Goal: Task Accomplishment & Management: Complete application form

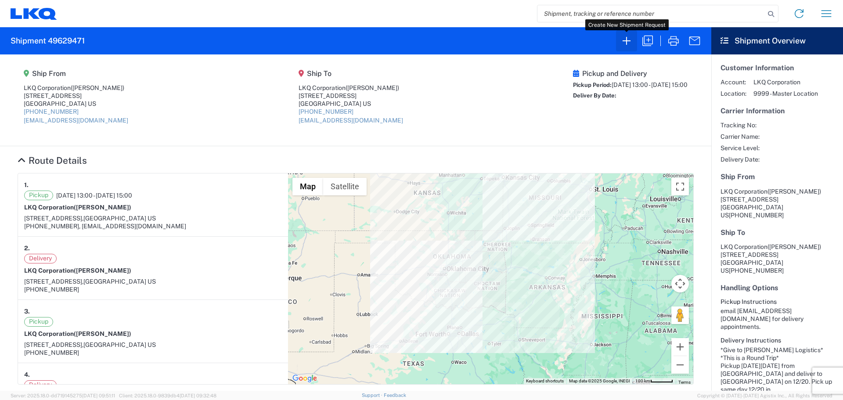
click at [631, 43] on icon "button" at bounding box center [626, 41] width 14 height 14
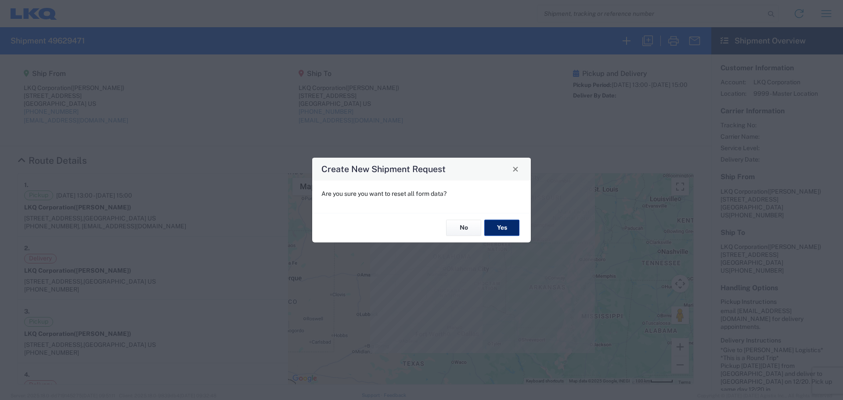
click at [497, 229] on button "Yes" at bounding box center [501, 228] width 35 height 16
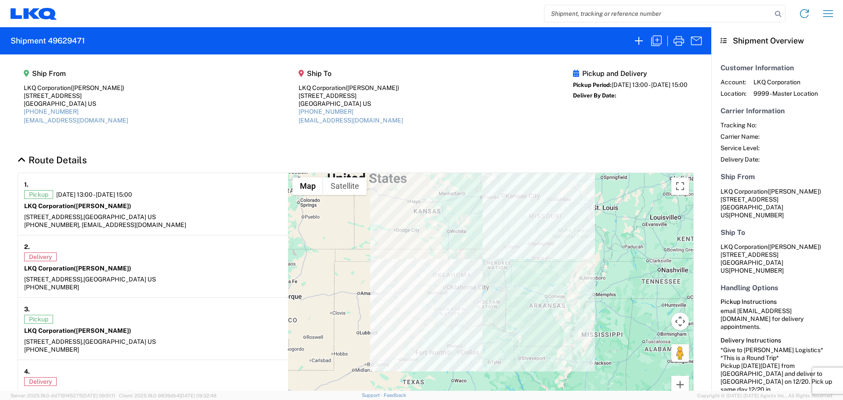
select select "FULL"
select select "US"
select select "LBS"
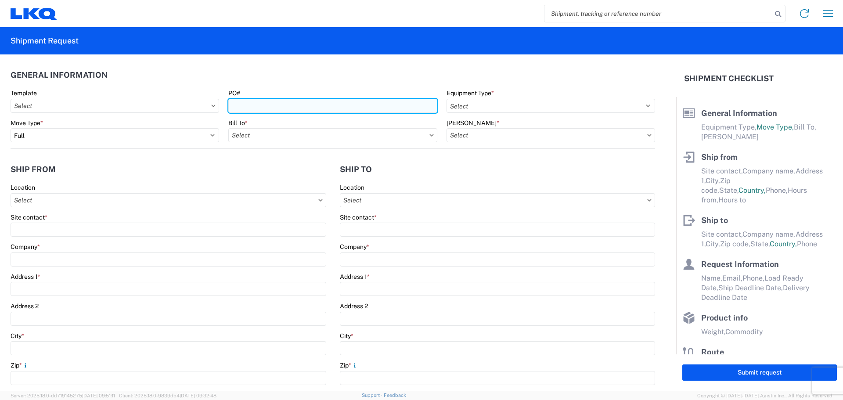
click at [312, 106] on input "PO#" at bounding box center [332, 106] width 208 height 14
type input "T"
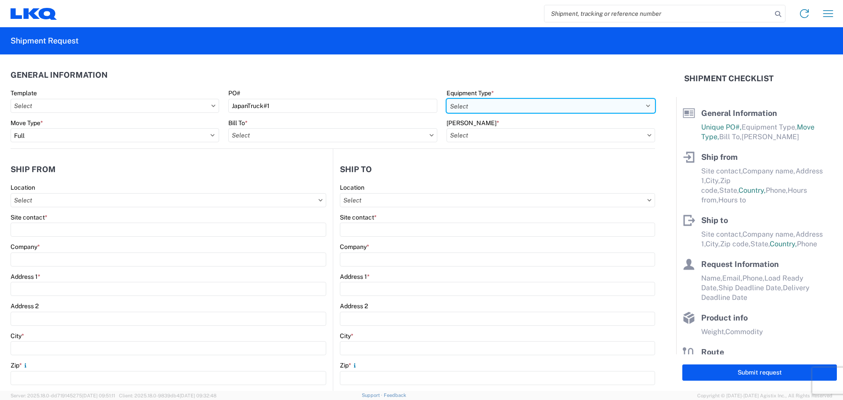
click at [479, 101] on select "Select 53’ Dry Van Flatbed Dropdeck (van) Lowboy (flatbed) Rail" at bounding box center [550, 106] width 208 height 14
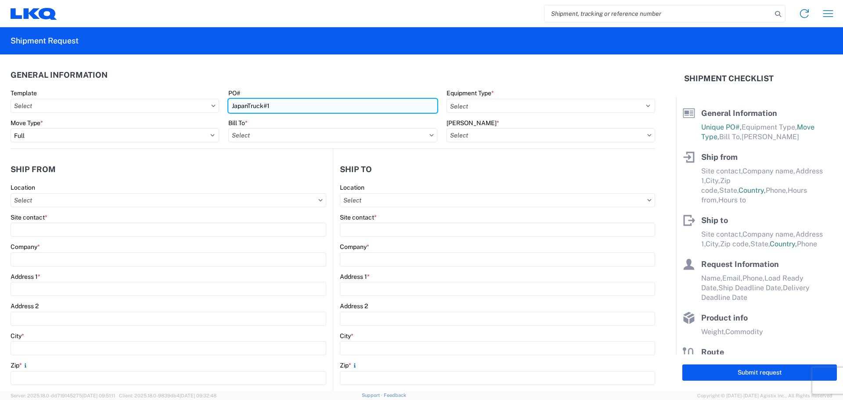
click at [286, 105] on input "JapanTruck#1" at bounding box center [332, 106] width 208 height 14
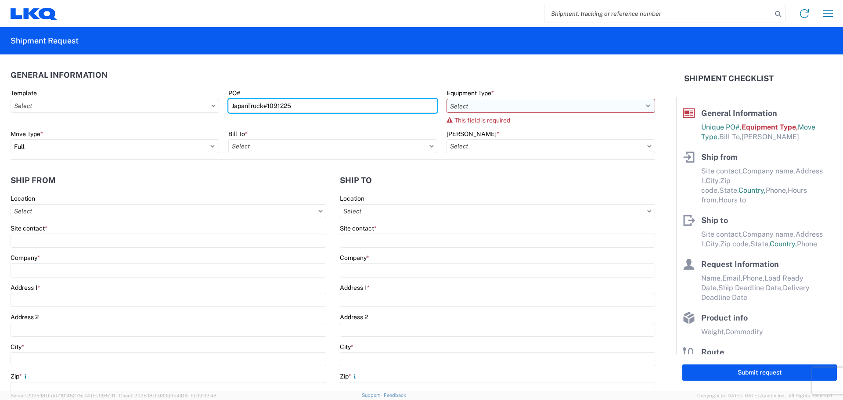
type input "JapanTruck#1091225"
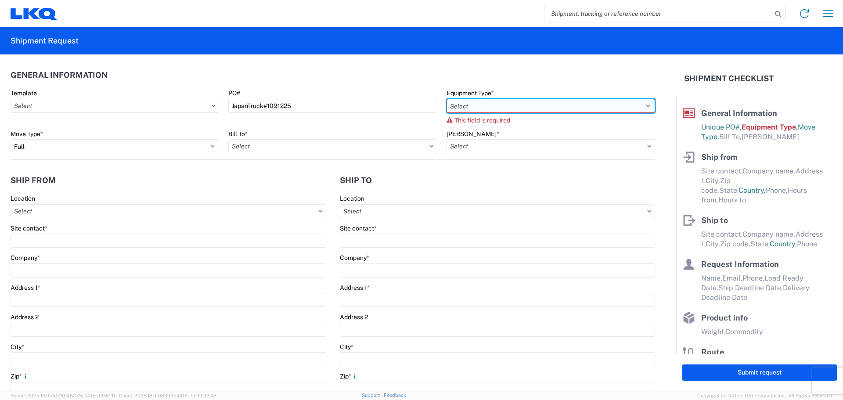
click at [464, 110] on select "Select 53’ Dry Van Flatbed Dropdeck (van) Lowboy (flatbed) Rail" at bounding box center [550, 106] width 208 height 14
select select "STDV"
click at [446, 99] on select "Select 53’ Dry Van Flatbed Dropdeck (van) Lowboy (flatbed) Rail" at bounding box center [550, 106] width 208 height 14
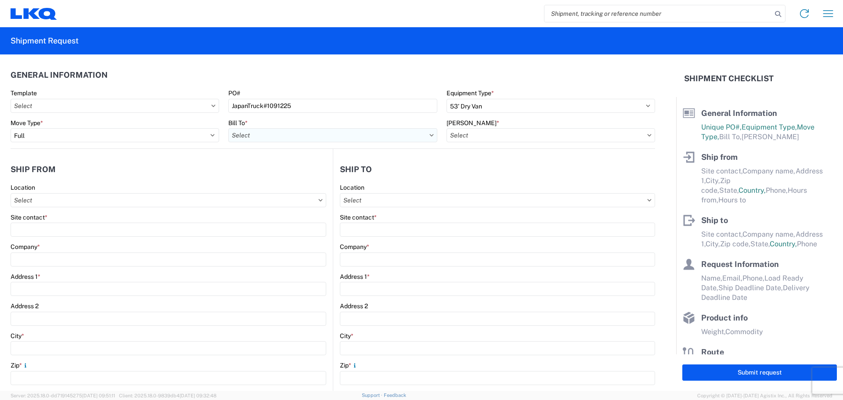
click at [249, 133] on input "Bill To *" at bounding box center [332, 135] width 208 height 14
type input "1882"
click at [277, 173] on div "1882 - North American ATK Corporation" at bounding box center [305, 174] width 154 height 14
type input "1882 - North American ATK Corporation"
click at [483, 133] on input "[PERSON_NAME] *" at bounding box center [550, 135] width 208 height 14
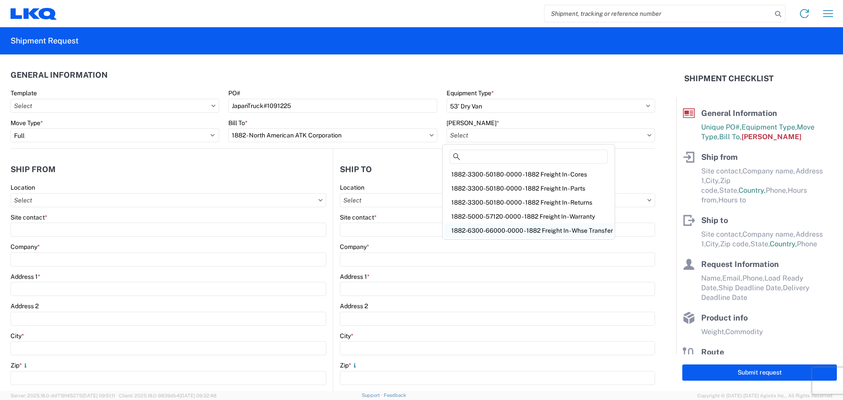
click at [542, 230] on div "1882-6300-66000-0000 - 1882 Freight In - Whse Transfer" at bounding box center [528, 230] width 169 height 14
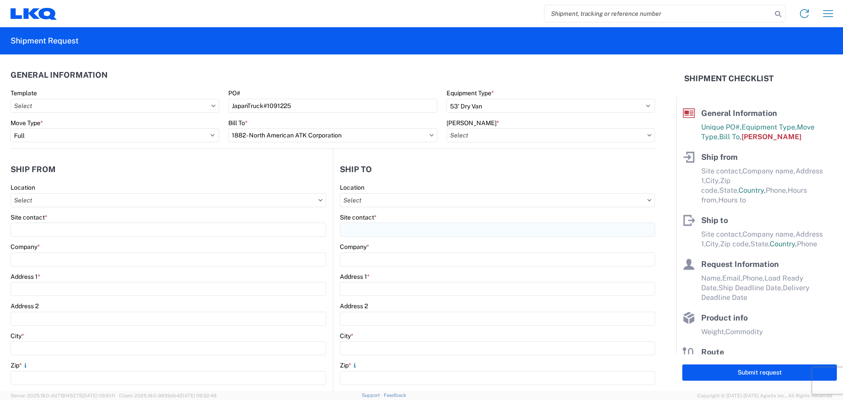
type input "1882-6300-66000-0000 - 1882 Freight In - Whse Transfer"
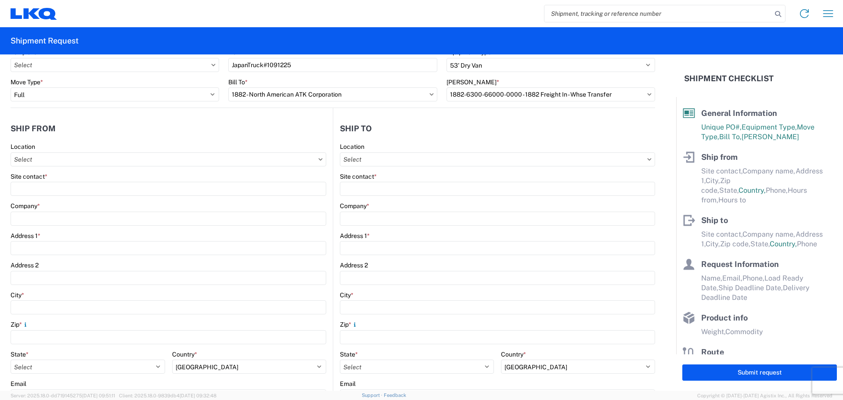
scroll to position [58, 0]
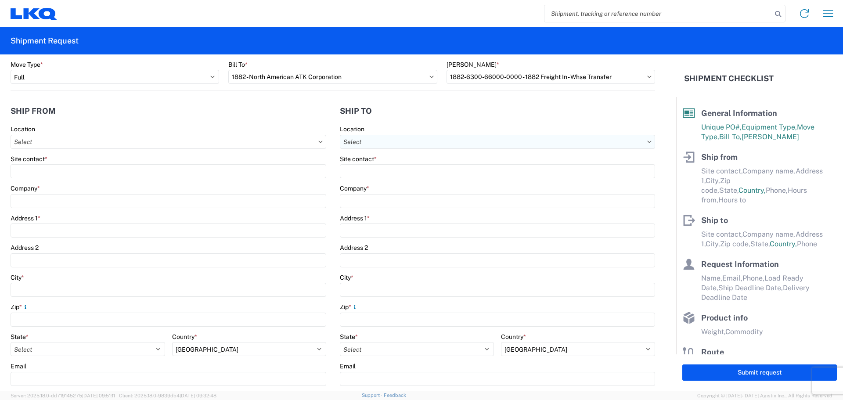
drag, startPoint x: 407, startPoint y: 131, endPoint x: 409, endPoint y: 136, distance: 5.1
click at [409, 135] on div "Location" at bounding box center [497, 137] width 315 height 24
click at [410, 140] on input "Location" at bounding box center [497, 142] width 315 height 14
type input "1882"
click at [413, 183] on div "1882 - North American ATK Corporation" at bounding box center [416, 181] width 154 height 14
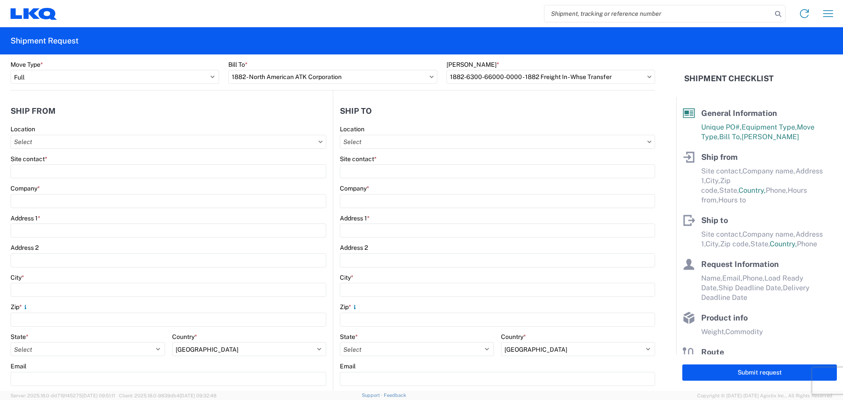
type input "1882 - North American ATK Corporation"
type input "LKQ Corporation"
type input "[STREET_ADDRESS]"
type input "[GEOGRAPHIC_DATA]"
type input "75050"
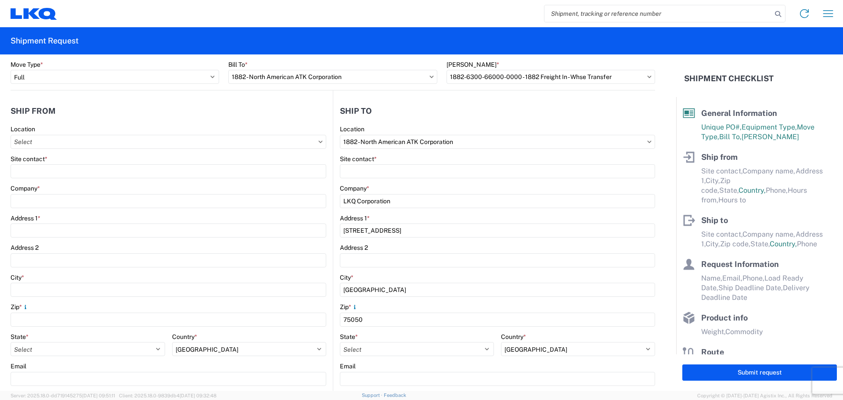
select select "[GEOGRAPHIC_DATA]"
select select "US"
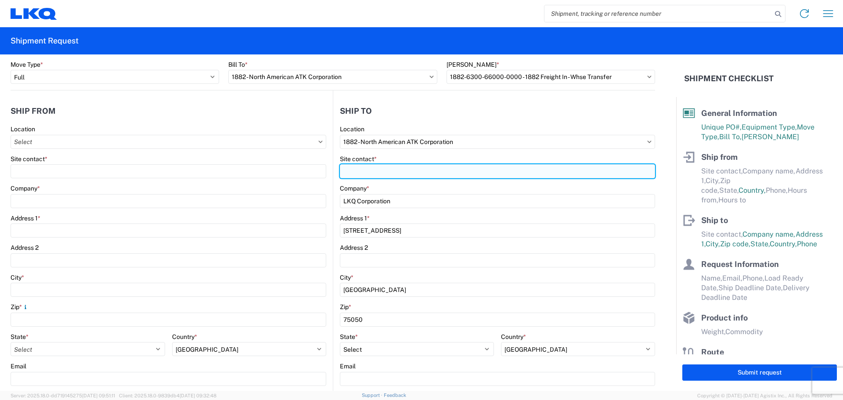
click at [368, 172] on input "Site contact *" at bounding box center [497, 171] width 315 height 14
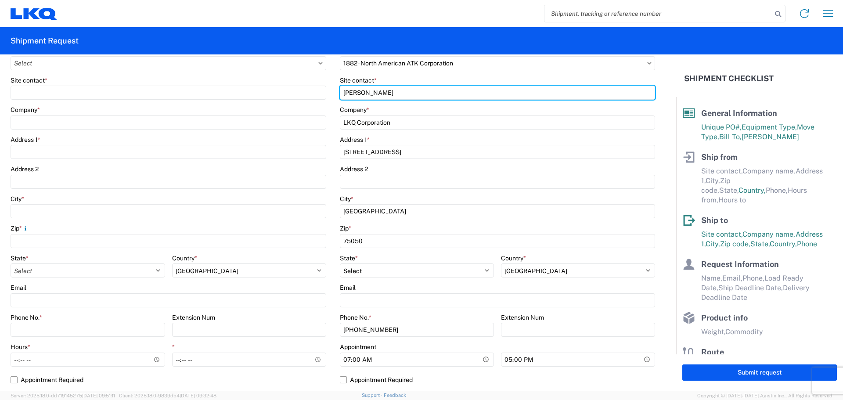
scroll to position [234, 0]
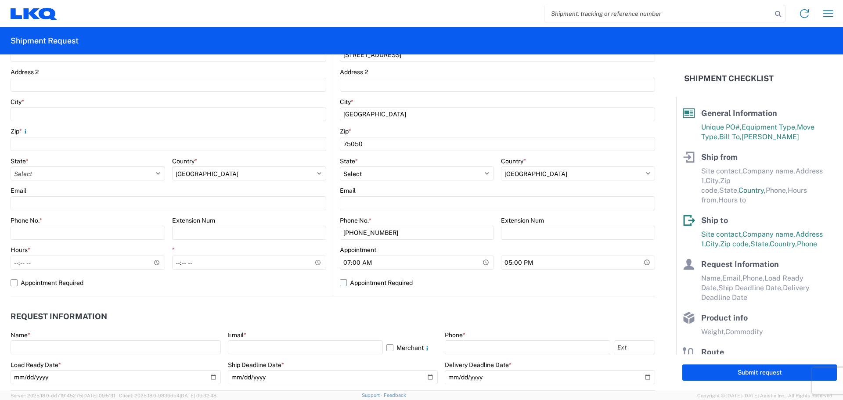
type input "[PERSON_NAME]"
click at [340, 284] on label "Appointment Required" at bounding box center [497, 283] width 315 height 14
click at [0, 0] on input "Appointment Required" at bounding box center [0, 0] width 0 height 0
select select "[GEOGRAPHIC_DATA]"
select select "US"
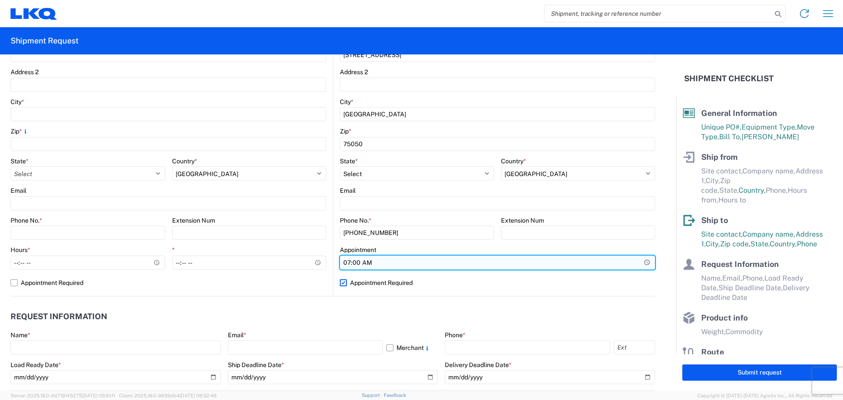
click at [365, 264] on input "07:00" at bounding box center [497, 262] width 315 height 14
drag, startPoint x: 356, startPoint y: 262, endPoint x: 341, endPoint y: 262, distance: 14.9
click at [355, 262] on input "Hours *" at bounding box center [497, 262] width 315 height 14
click at [340, 262] on input "Hours *" at bounding box center [497, 262] width 315 height 14
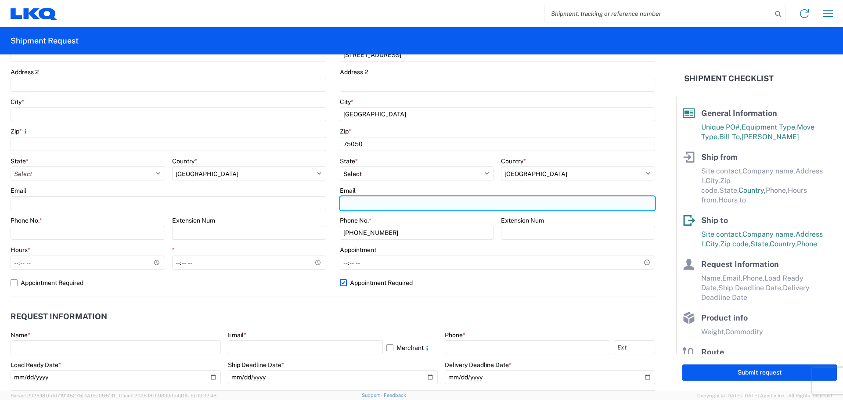
click at [366, 203] on input "Email" at bounding box center [497, 203] width 315 height 14
type input "[EMAIL_ADDRESS][DOMAIN_NAME]"
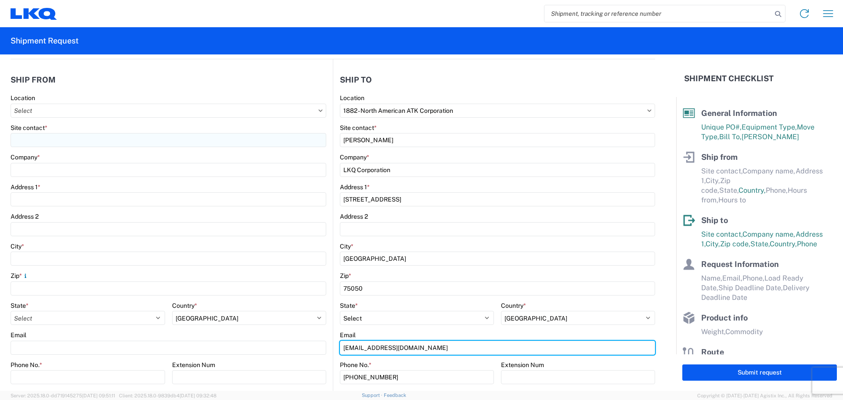
scroll to position [0, 0]
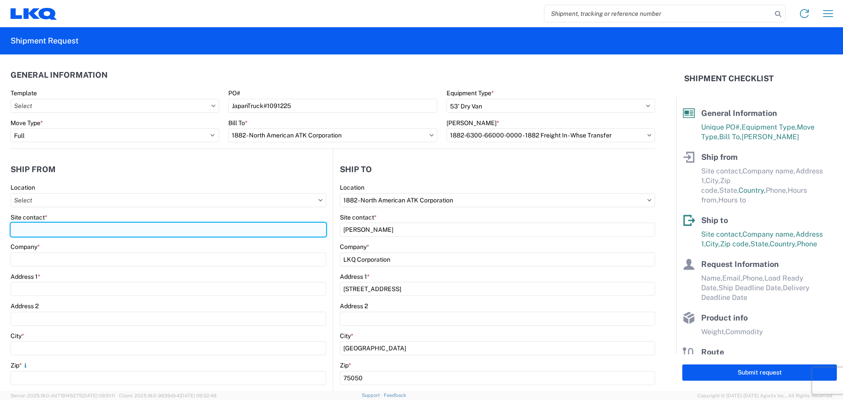
click at [43, 230] on input "Site contact *" at bounding box center [169, 230] width 316 height 14
type input "[PERSON_NAME]"
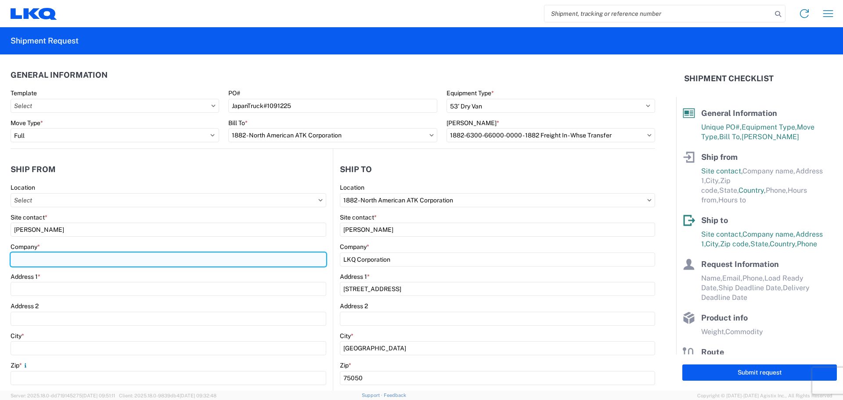
click at [36, 259] on input "Company *" at bounding box center [169, 259] width 316 height 14
type input "Approved Freight"
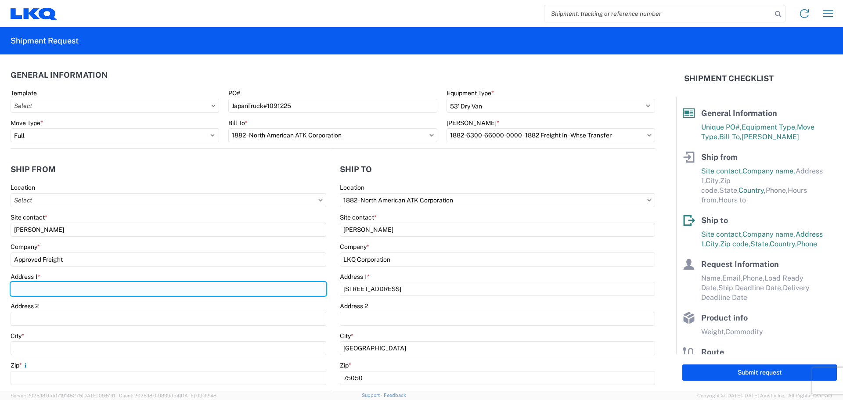
click at [74, 292] on input "Address 1 *" at bounding box center [169, 289] width 316 height 14
type input "[STREET_ADDRESS][PERSON_NAME]"
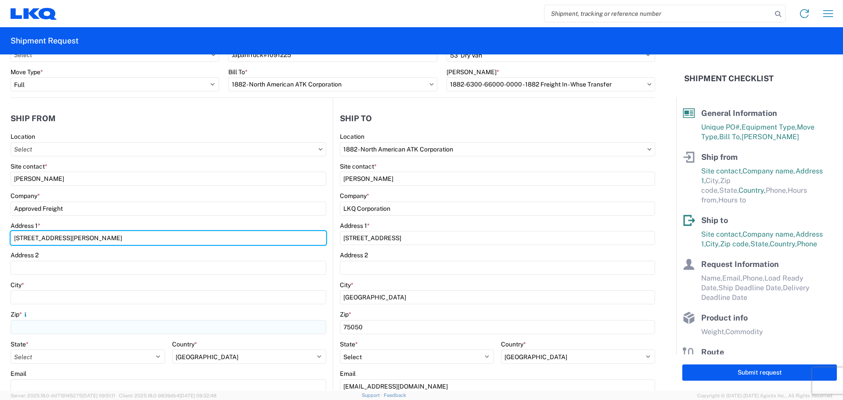
scroll to position [117, 0]
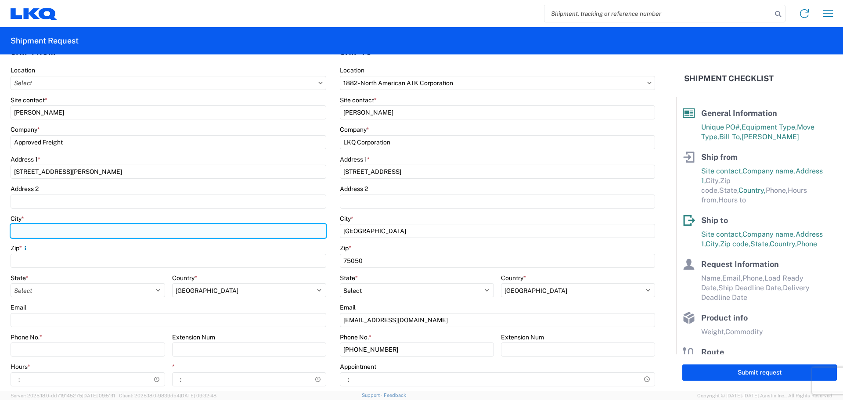
click at [39, 230] on input "City *" at bounding box center [169, 231] width 316 height 14
type input "City of Industry"
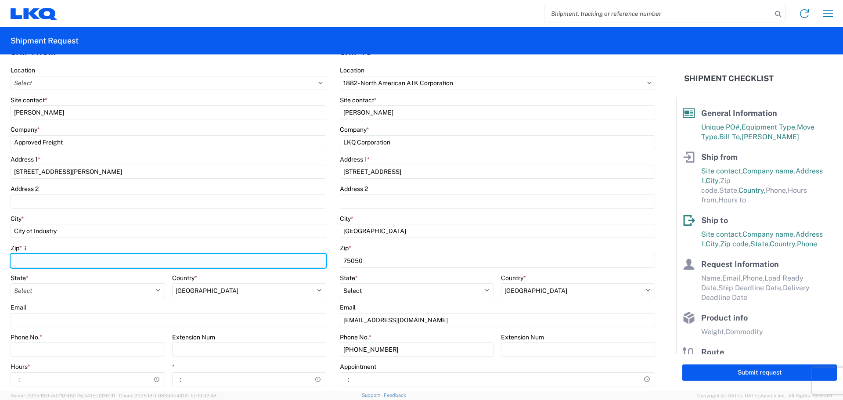
click at [54, 261] on input "Zip *" at bounding box center [169, 261] width 316 height 14
type input "91746"
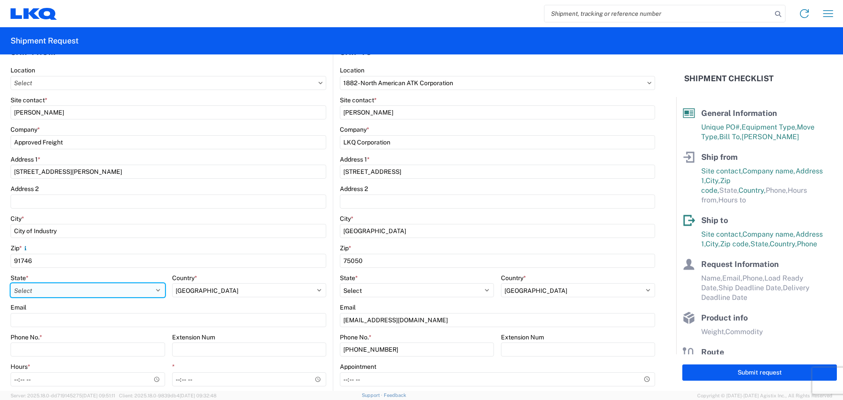
click at [39, 292] on select "Select [US_STATE] [US_STATE] [US_STATE] [US_STATE] Armed Forces Americas Armed …" at bounding box center [88, 290] width 155 height 14
select select "CA"
click at [39, 292] on select "Select [US_STATE] [US_STATE] [US_STATE] [US_STATE] Armed Forces Americas Armed …" at bounding box center [88, 290] width 155 height 14
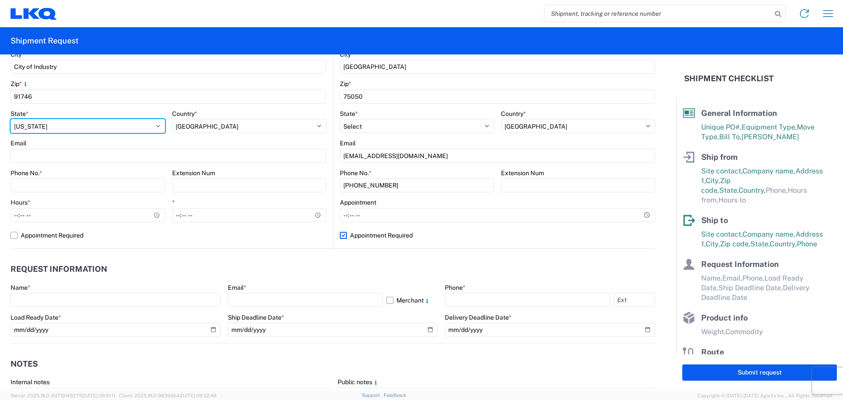
scroll to position [293, 0]
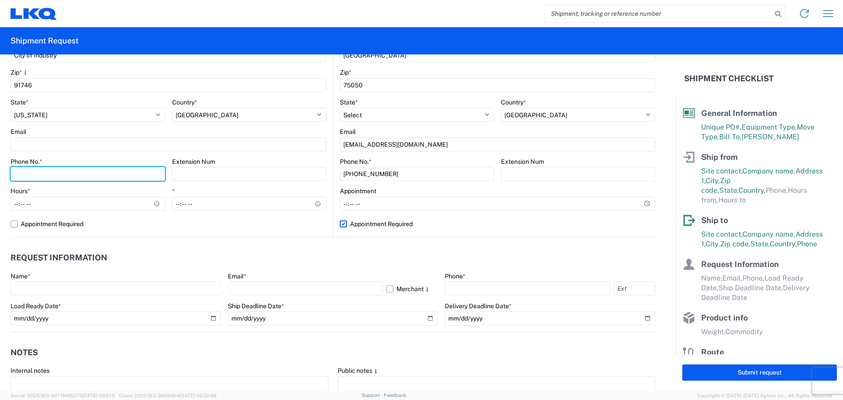
click at [37, 173] on input "Phone No. *" at bounding box center [88, 174] width 155 height 14
type input "[PHONE_NUMBER]"
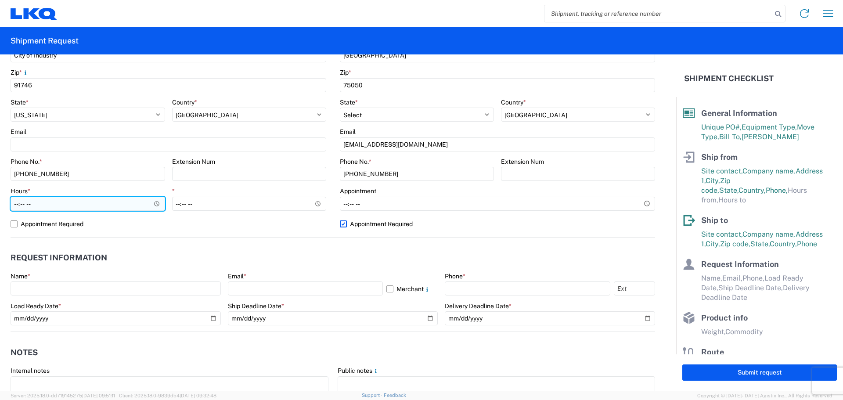
click at [13, 205] on input "Hours *" at bounding box center [88, 204] width 155 height 14
type input "08:00"
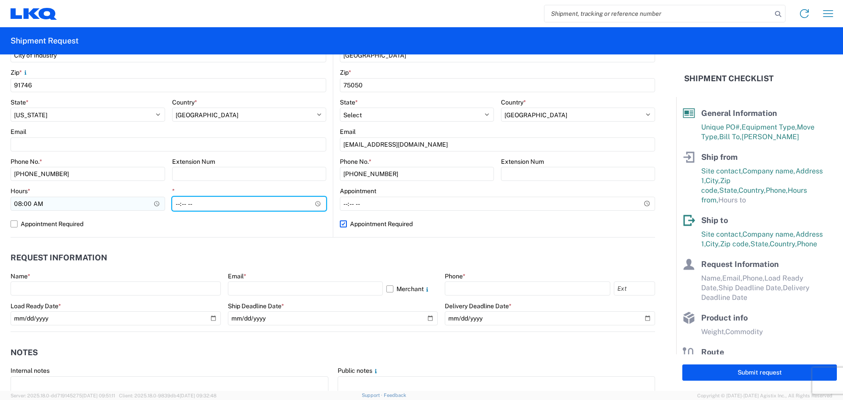
type input "14:00"
click at [390, 257] on header "Request Information" at bounding box center [333, 258] width 644 height 20
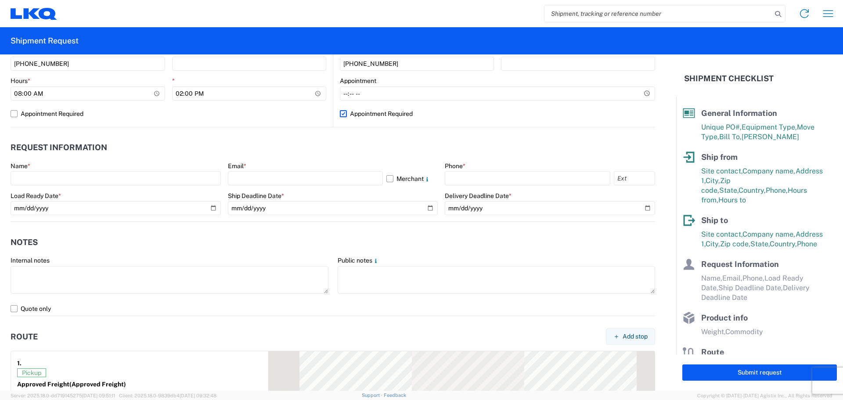
scroll to position [410, 0]
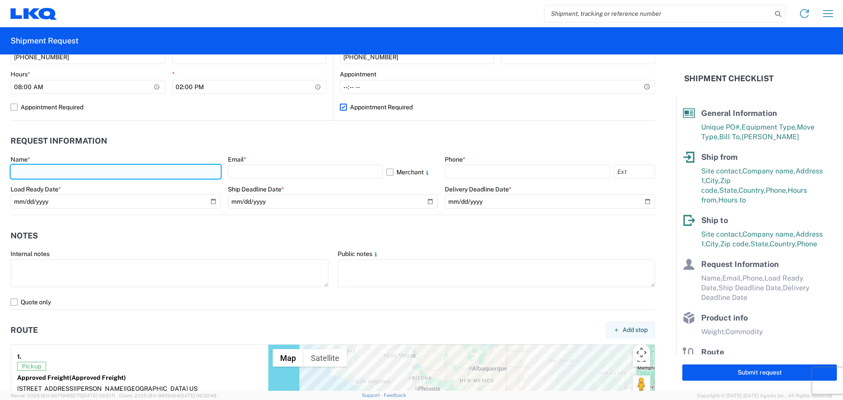
click at [51, 170] on input "text" at bounding box center [116, 172] width 210 height 14
type input "[PERSON_NAME]"
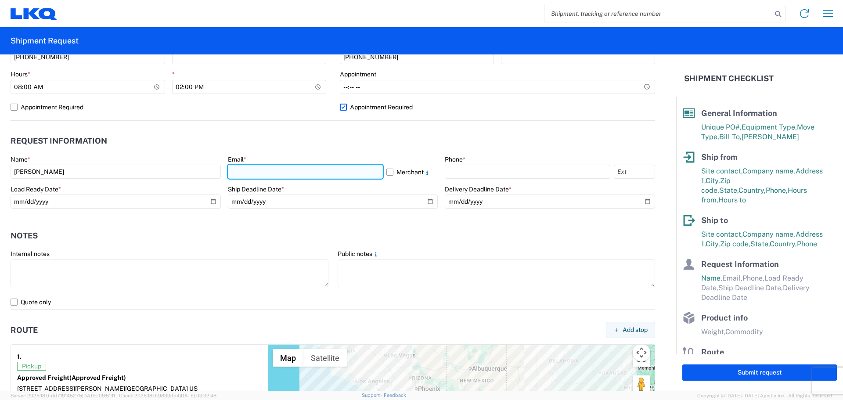
click at [250, 171] on input "text" at bounding box center [305, 172] width 155 height 14
type input "[EMAIL_ADDRESS][DOMAIN_NAME]"
click at [519, 164] on div "Phone *" at bounding box center [550, 167] width 210 height 24
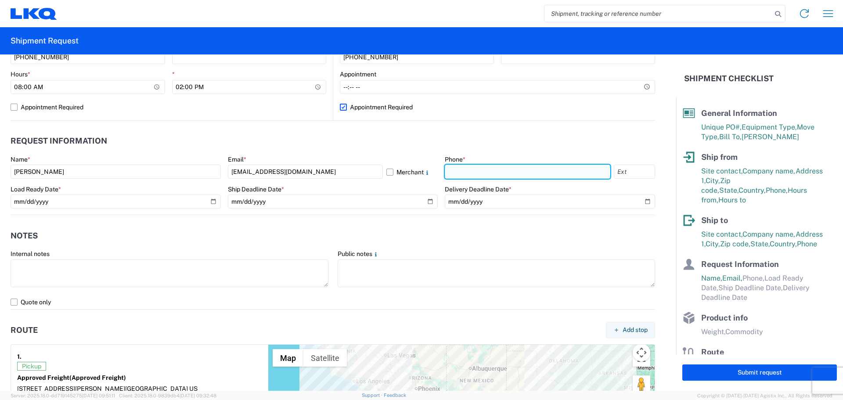
click at [519, 165] on input "text" at bounding box center [527, 172] width 165 height 14
type input "[PHONE_NUMBER]"
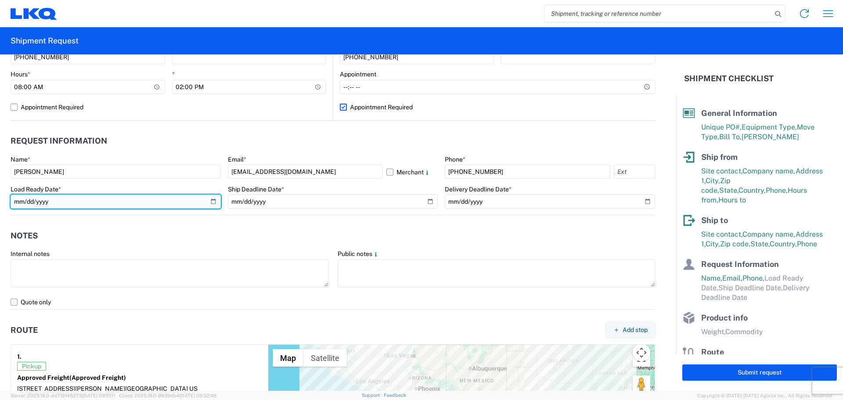
click at [210, 201] on input "date" at bounding box center [116, 201] width 210 height 14
type input "[DATE]"
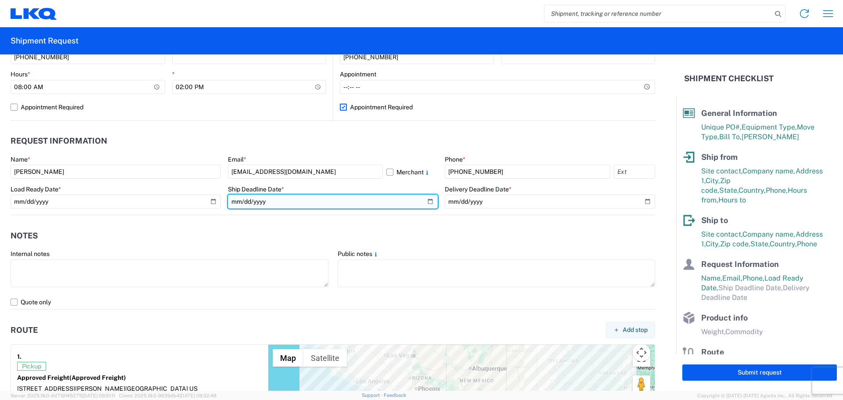
click at [429, 201] on input "date" at bounding box center [333, 201] width 210 height 14
type input "[DATE]"
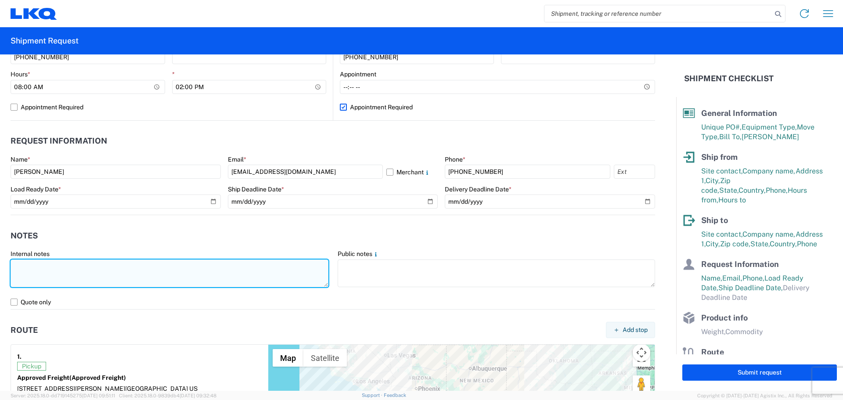
click at [145, 276] on textarea at bounding box center [170, 273] width 318 height 28
drag, startPoint x: 140, startPoint y: 285, endPoint x: 2, endPoint y: 262, distance: 139.7
click at [2, 262] on form "General Information Template PO# JapanTruck#1091225 Equipment Type * Select 53’…" at bounding box center [338, 222] width 676 height 336
click at [139, 281] on textarea "*Delivery appointment required* Contact [PERSON_NAME] at [EMAIL_ADDRESS][DOMAIN…" at bounding box center [170, 273] width 318 height 28
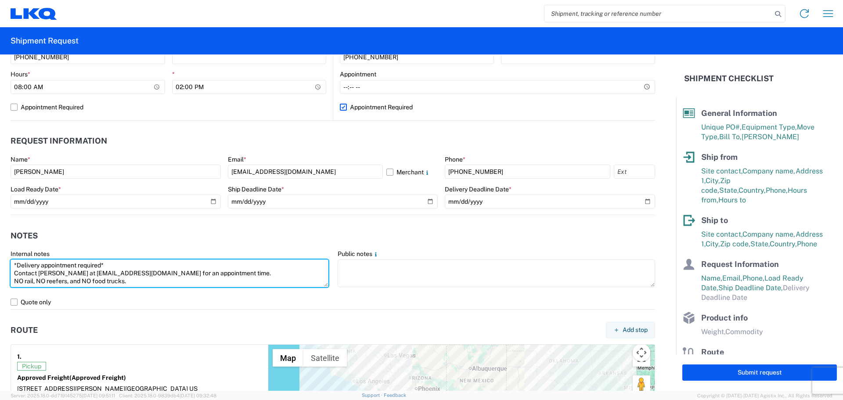
drag, startPoint x: 28, startPoint y: 283, endPoint x: 7, endPoint y: 237, distance: 50.1
click at [7, 237] on form "General Information Template PO# JapanTruck#1091225 Equipment Type * Select 53’…" at bounding box center [338, 222] width 676 height 336
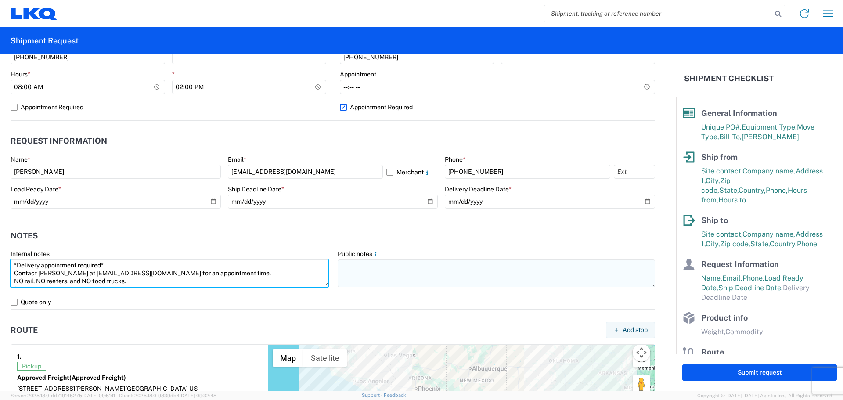
type textarea "*Delivery appointment required* Contact [PERSON_NAME] at [EMAIL_ADDRESS][DOMAIN…"
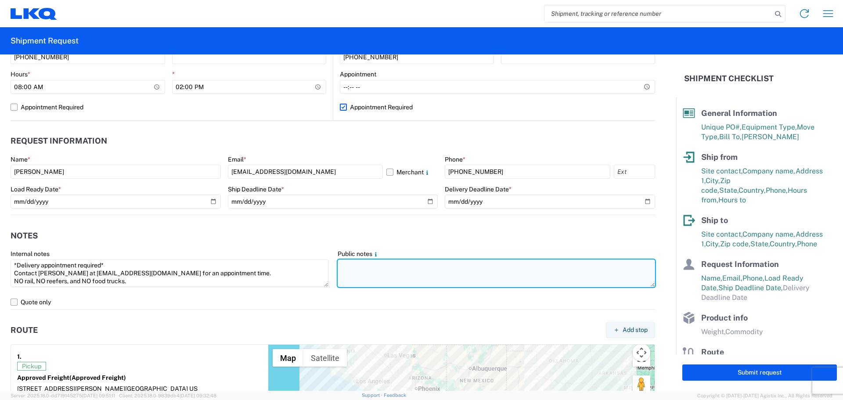
click at [374, 273] on textarea at bounding box center [497, 273] width 318 height 28
paste textarea "*Delivery appointment required* Contact [PERSON_NAME] at [EMAIL_ADDRESS][DOMAIN…"
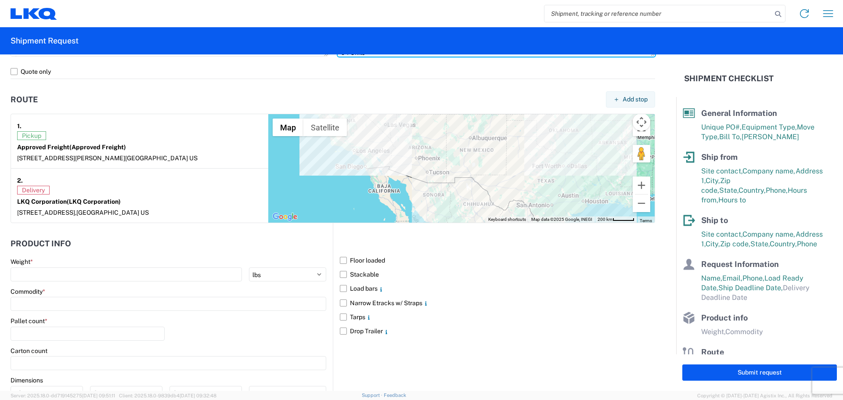
scroll to position [717, 0]
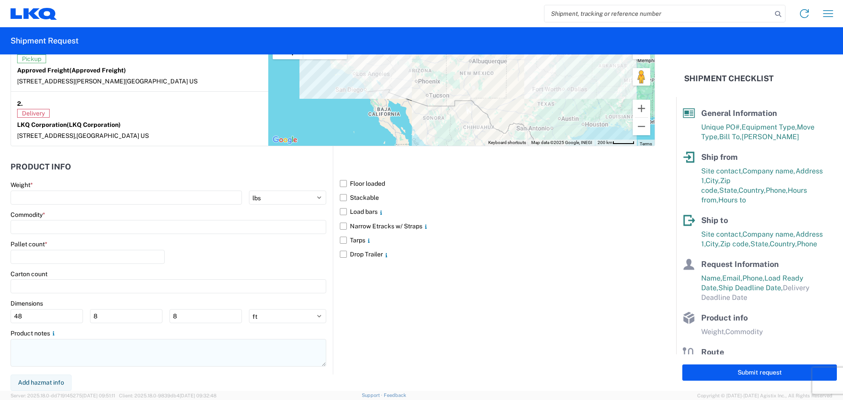
type textarea "*Delivery appointment required* Contact [PERSON_NAME] at [EMAIL_ADDRESS][DOMAIN…"
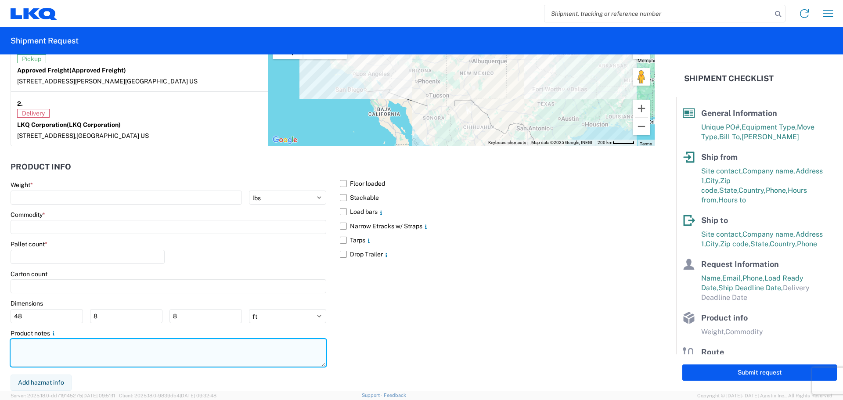
click at [52, 356] on textarea at bounding box center [169, 353] width 316 height 28
paste textarea "*Delivery appointment required* Contact [PERSON_NAME] at [EMAIL_ADDRESS][DOMAIN…"
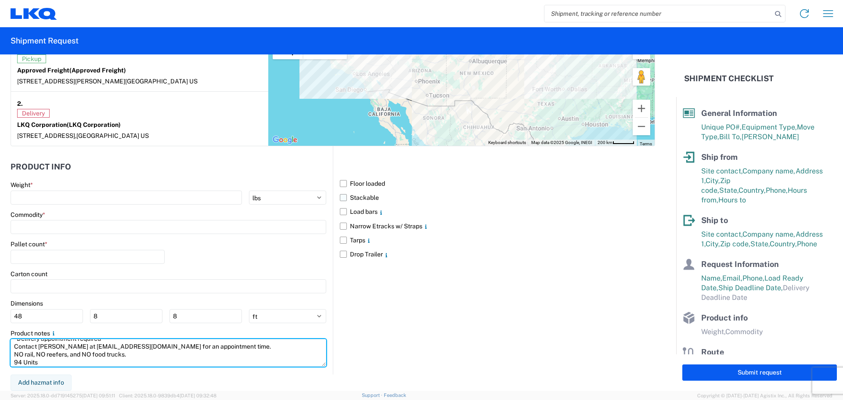
type textarea "*Delivery appointment required* Contact [PERSON_NAME] at [EMAIL_ADDRESS][DOMAIN…"
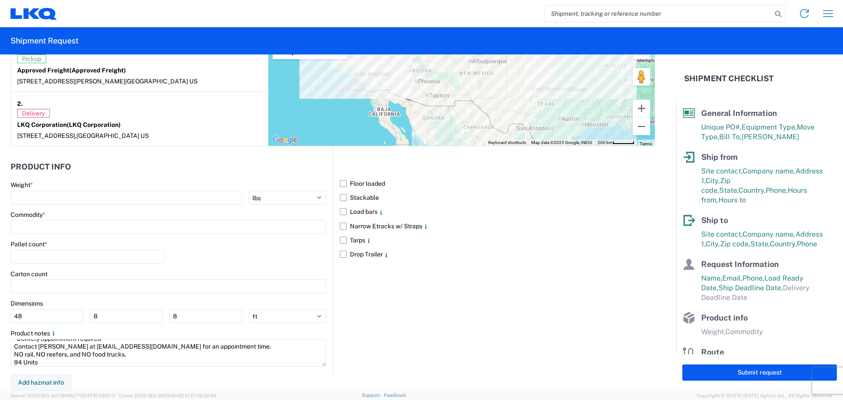
click at [341, 199] on label "Stackable" at bounding box center [497, 197] width 315 height 14
click at [0, 0] on input "Stackable" at bounding box center [0, 0] width 0 height 0
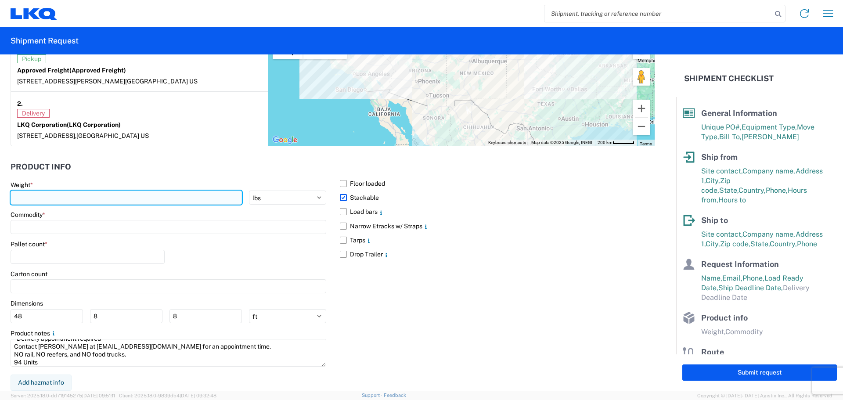
click at [41, 198] on input "number" at bounding box center [126, 197] width 231 height 14
type input "24045"
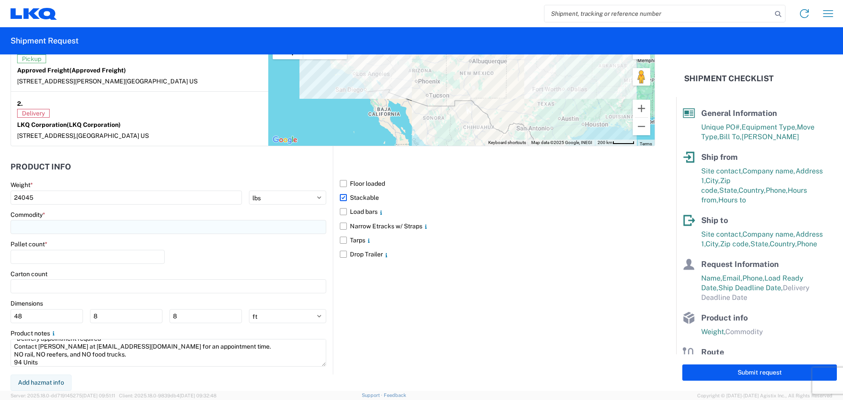
click at [32, 226] on input at bounding box center [169, 227] width 316 height 14
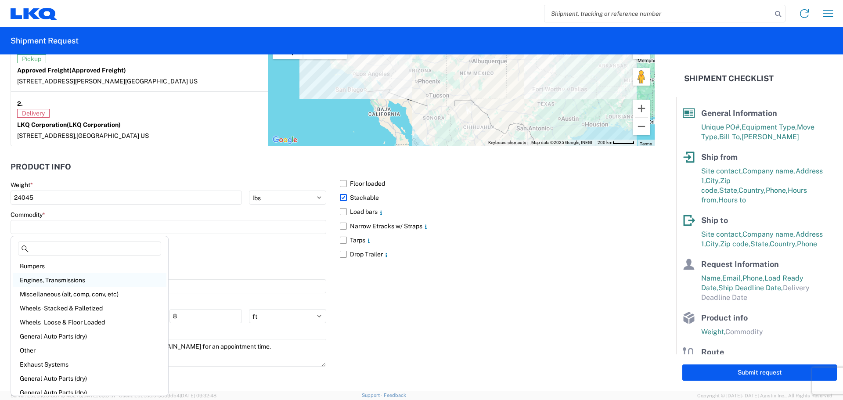
click at [67, 276] on div "Engines, Transmissions" at bounding box center [90, 280] width 154 height 14
type input "Engines, Transmissions"
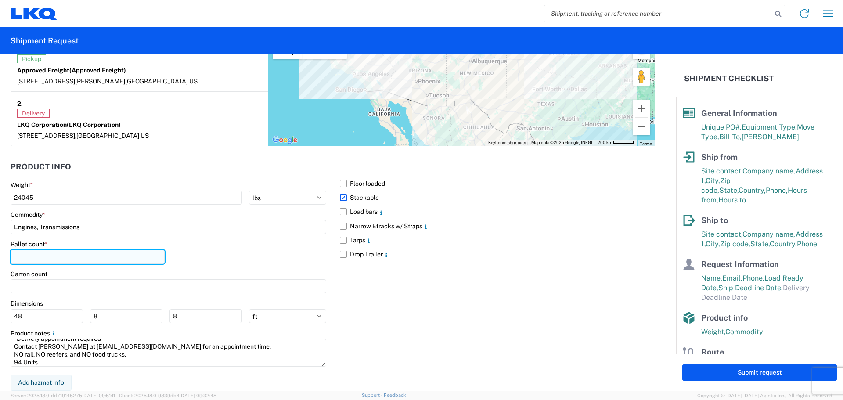
click at [58, 257] on input "number" at bounding box center [88, 257] width 154 height 14
type input "47"
click at [261, 256] on div "Pallet count * 47" at bounding box center [169, 255] width 316 height 30
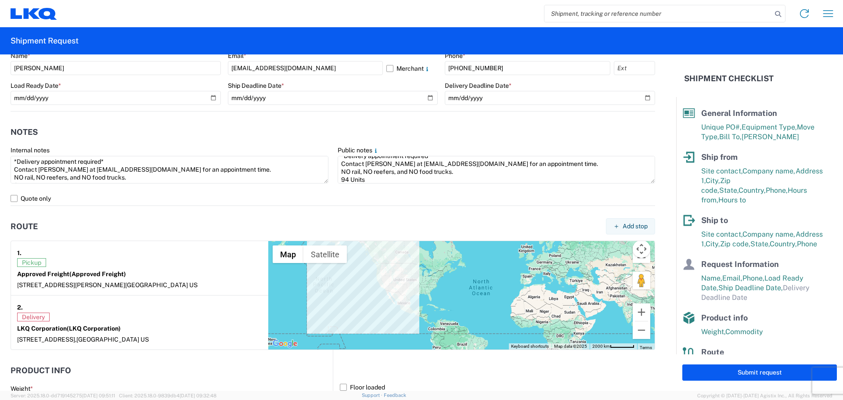
scroll to position [424, 0]
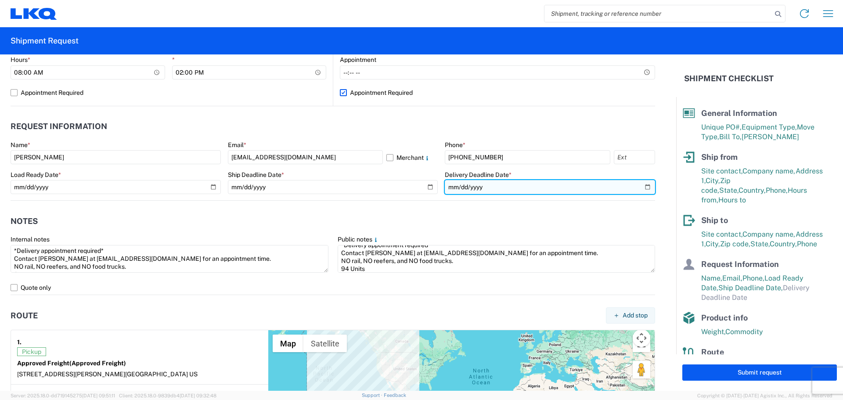
click at [644, 186] on input "date" at bounding box center [550, 187] width 210 height 14
type input "[DATE]"
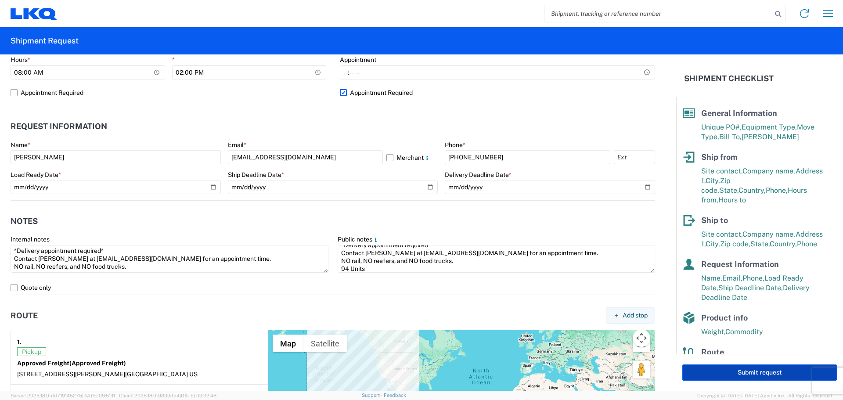
click at [755, 369] on button "Submit request" at bounding box center [759, 372] width 155 height 16
select select "CA"
select select "US"
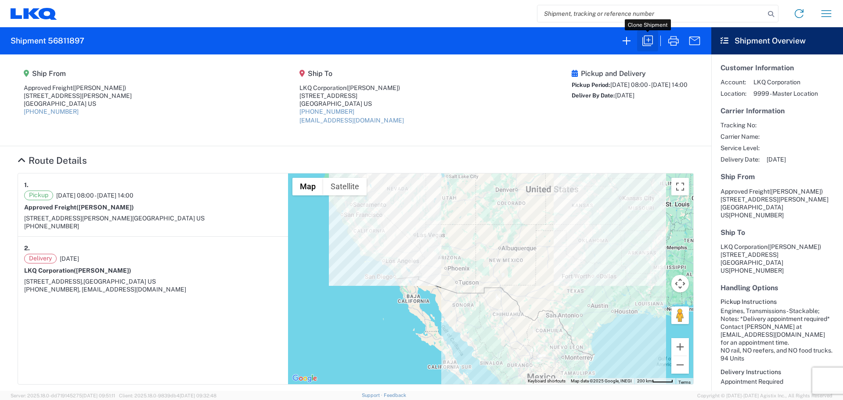
click at [650, 39] on icon "button" at bounding box center [647, 41] width 14 height 14
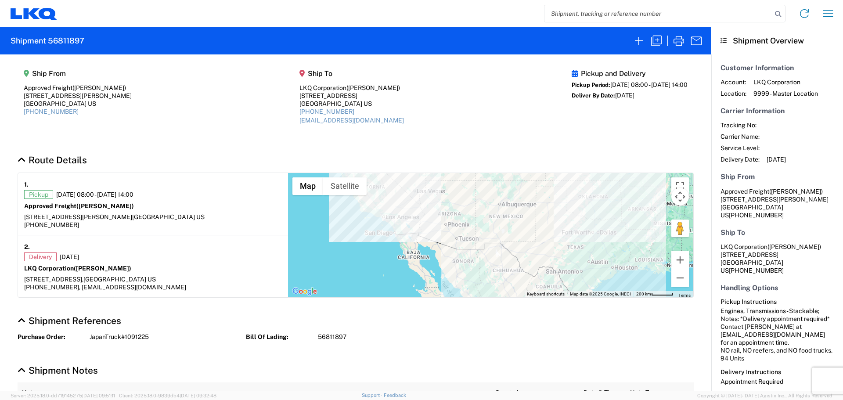
select select "STDV"
select select "FULL"
select select "US"
select select "LBS"
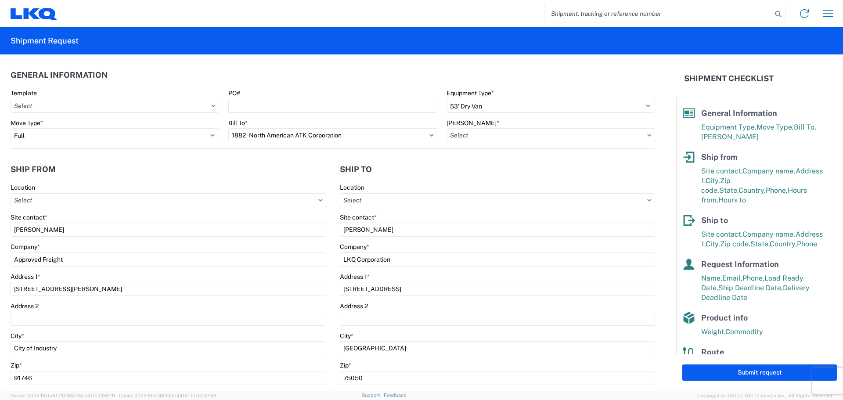
type input "1882-6300-66000-0000 - 1882 Freight In - Whse Transfer"
type input "1882 - North American ATK Corporation"
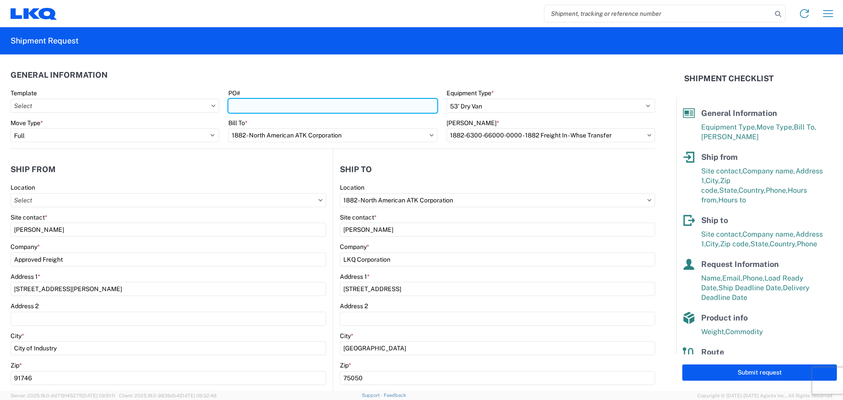
click at [259, 109] on input "PO#" at bounding box center [332, 106] width 208 height 14
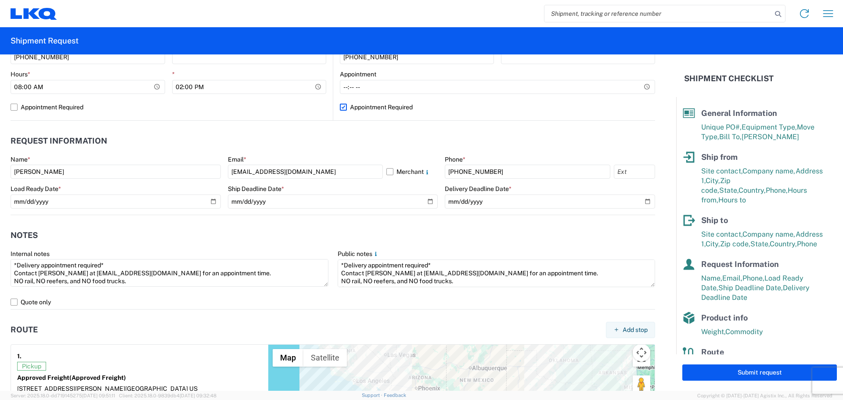
scroll to position [468, 0]
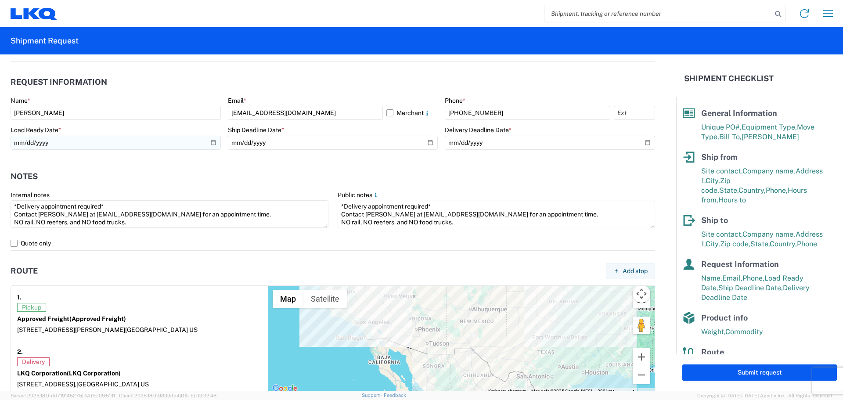
type input "JapanTruck#2"
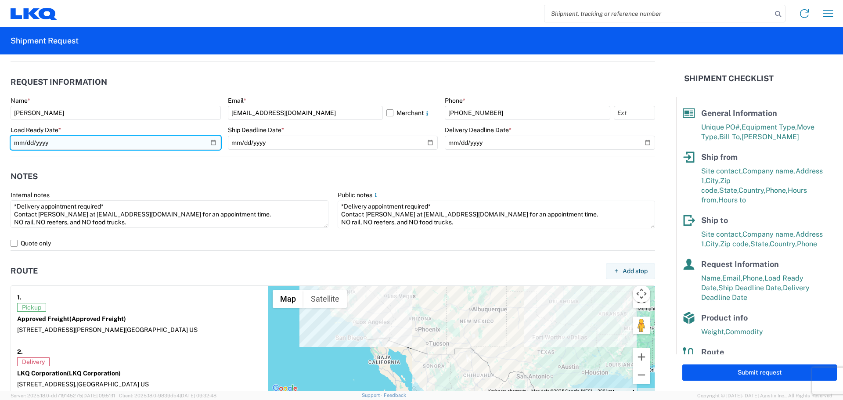
click at [212, 141] on input "[DATE]" at bounding box center [116, 143] width 210 height 14
type input "[DATE]"
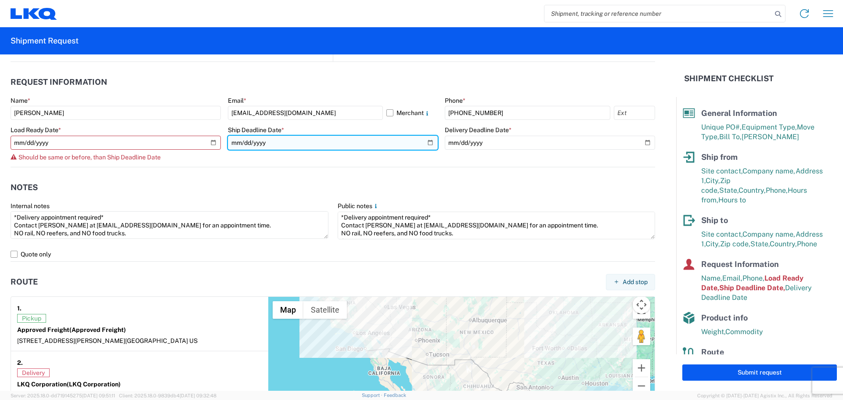
click at [428, 141] on input "[DATE]" at bounding box center [333, 143] width 210 height 14
type input "[DATE]"
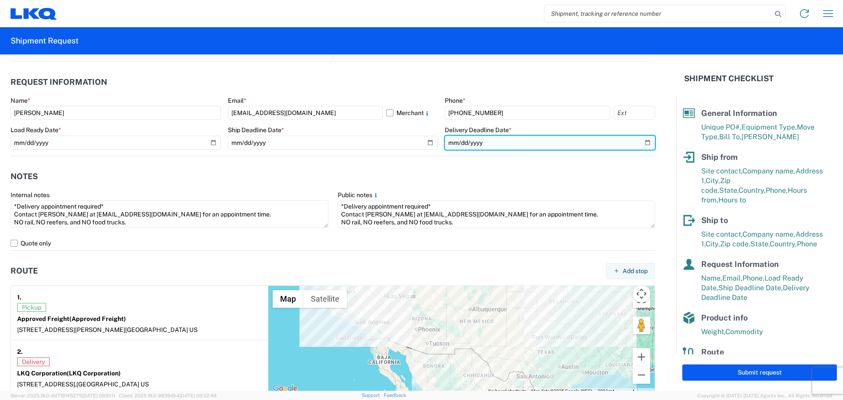
drag, startPoint x: 640, startPoint y: 140, endPoint x: 636, endPoint y: 144, distance: 5.3
click at [640, 140] on input "[DATE]" at bounding box center [550, 143] width 210 height 14
type input "[DATE]"
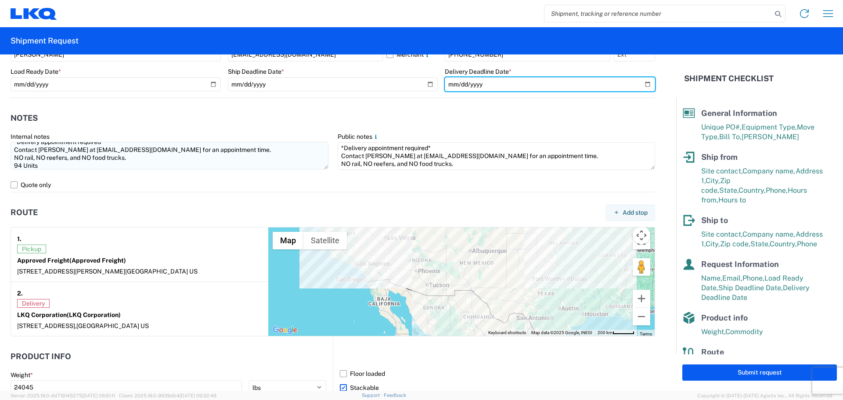
scroll to position [8, 0]
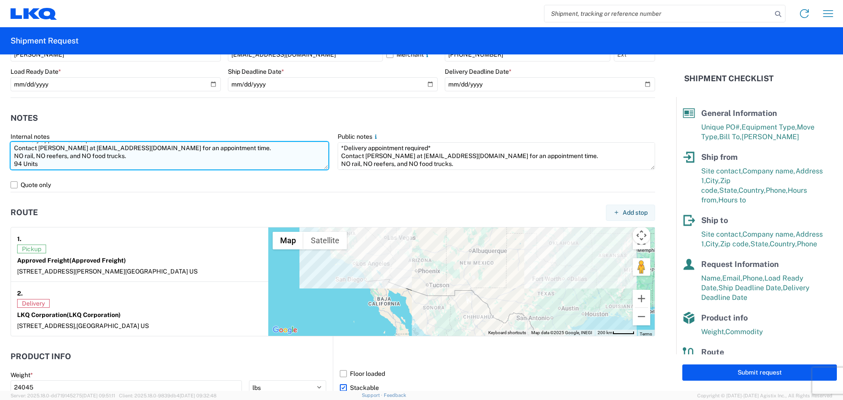
click at [20, 164] on textarea "*Delivery appointment required* Contact [PERSON_NAME] at [EMAIL_ADDRESS][DOMAIN…" at bounding box center [170, 156] width 318 height 28
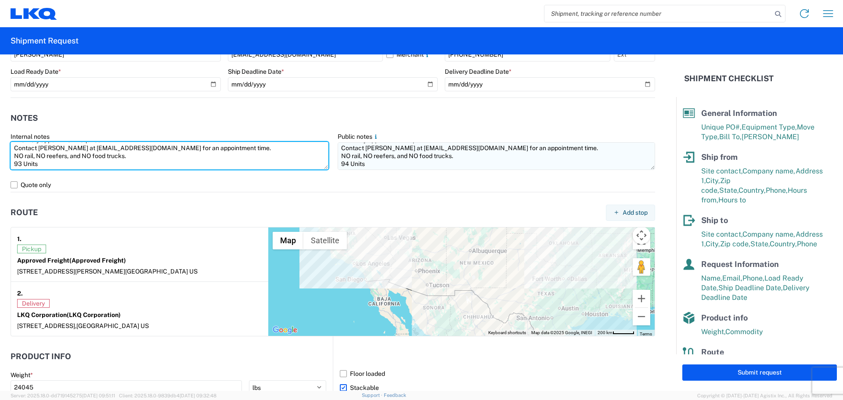
type textarea "*Delivery appointment required* Contact [PERSON_NAME] at [EMAIL_ADDRESS][DOMAIN…"
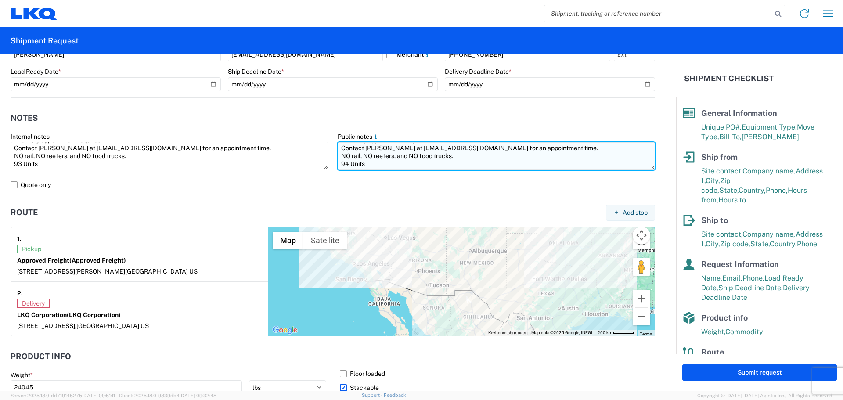
click at [345, 164] on textarea "*Delivery appointment required* Contact [PERSON_NAME] at [EMAIL_ADDRESS][DOMAIN…" at bounding box center [497, 156] width 318 height 28
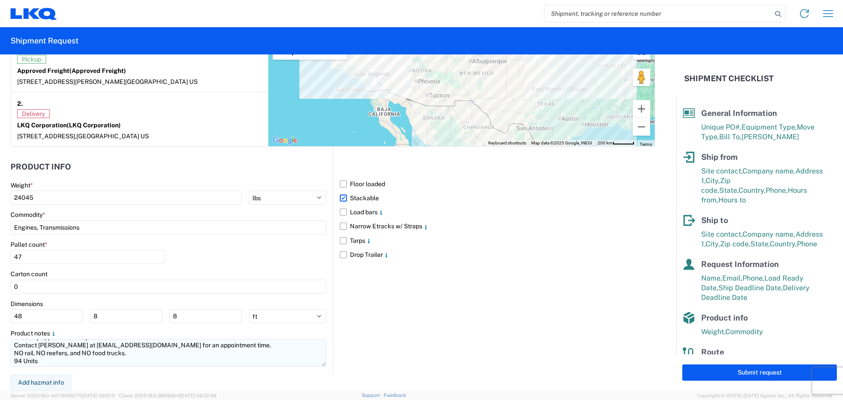
type textarea "*Delivery appointment required* Contact [PERSON_NAME] at [EMAIL_ADDRESS][DOMAIN…"
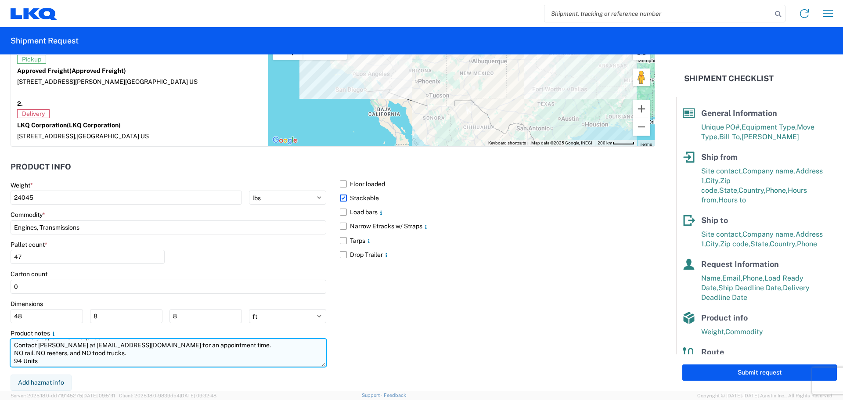
click at [21, 361] on textarea "*Delivery appointment required* Contact [PERSON_NAME] at [EMAIL_ADDRESS][DOMAIN…" at bounding box center [169, 353] width 316 height 28
type textarea "*Delivery appointment required* Contact [PERSON_NAME] at [EMAIL_ADDRESS][DOMAIN…"
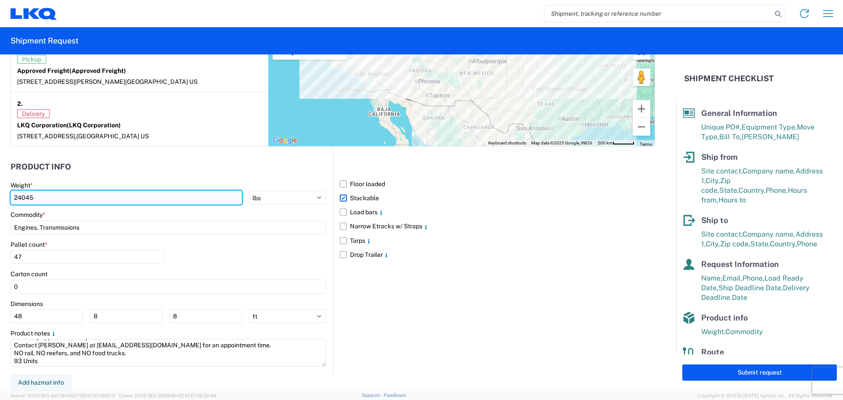
click at [50, 195] on input "24045" at bounding box center [126, 197] width 231 height 14
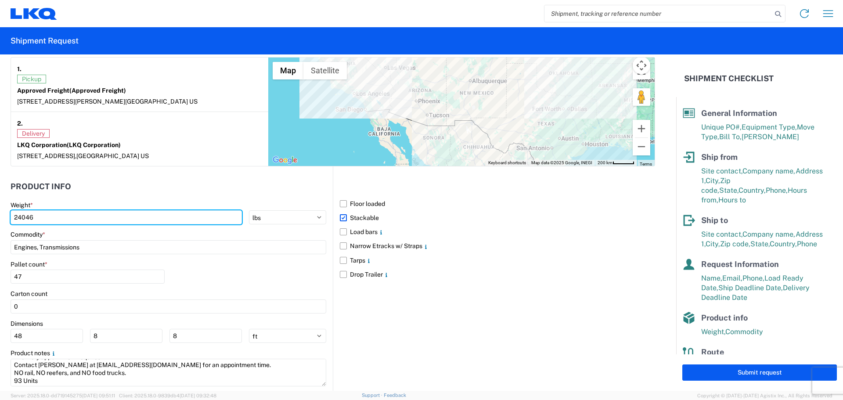
scroll to position [716, 0]
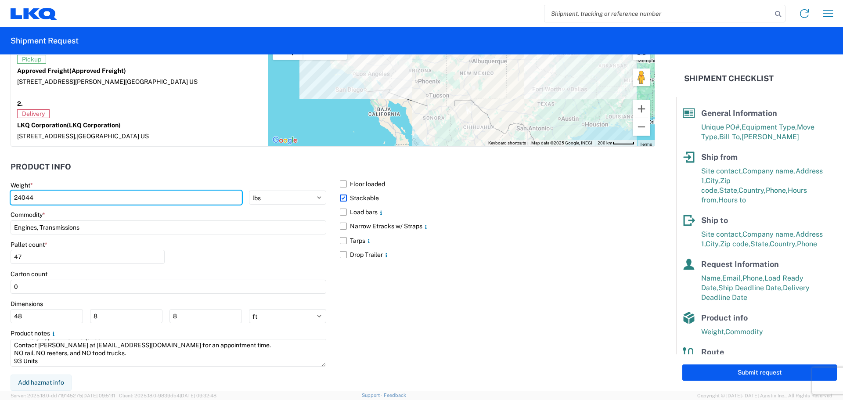
type input "24044"
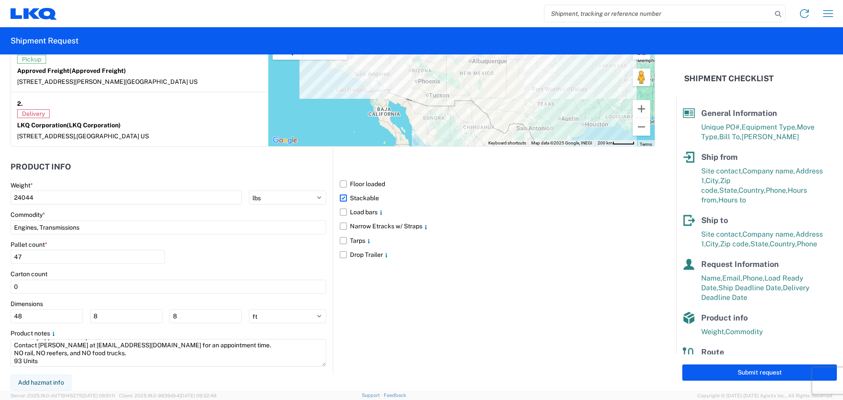
click at [208, 167] on header "Product Info" at bounding box center [172, 167] width 322 height 20
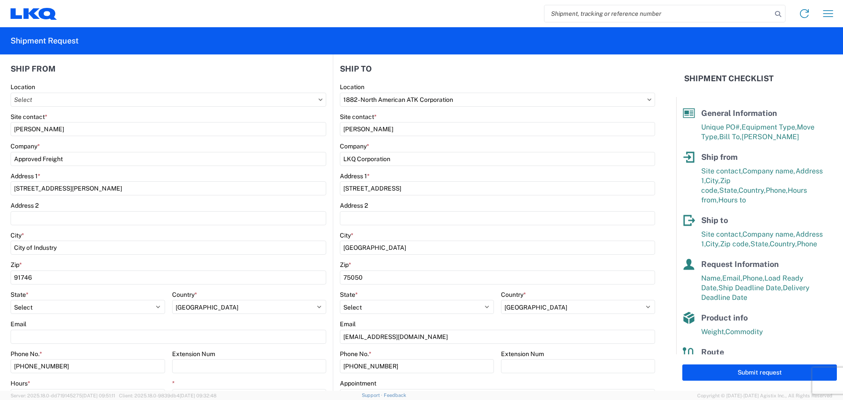
scroll to position [0, 0]
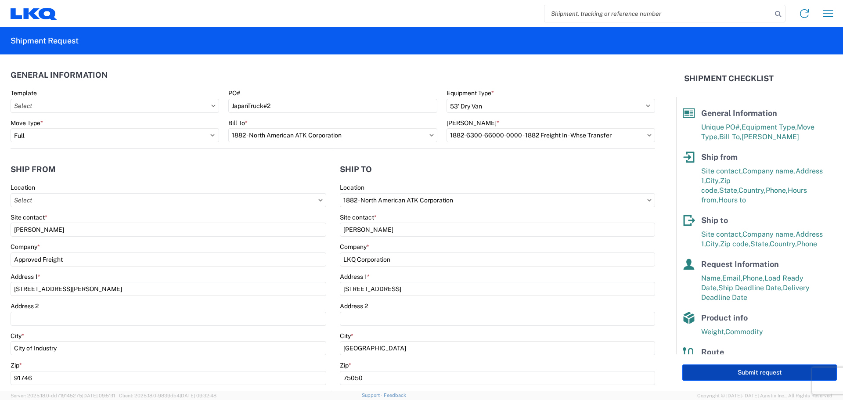
click at [746, 371] on button "Submit request" at bounding box center [759, 372] width 155 height 16
